Goal: Task Accomplishment & Management: Complete application form

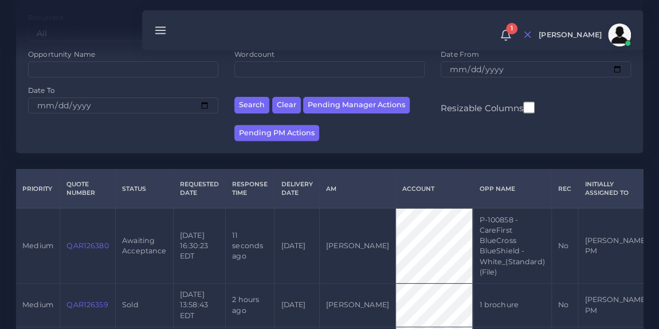
scroll to position [154, 0]
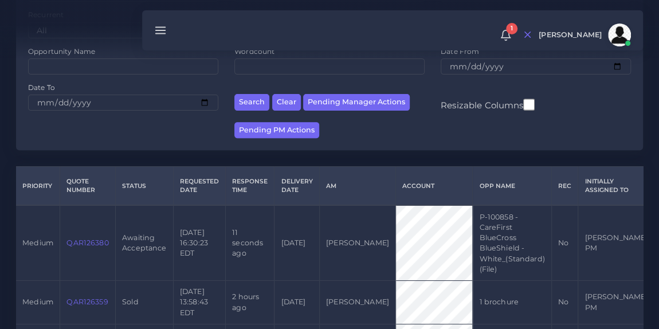
click at [80, 239] on link "QAR126380" at bounding box center [88, 243] width 42 height 9
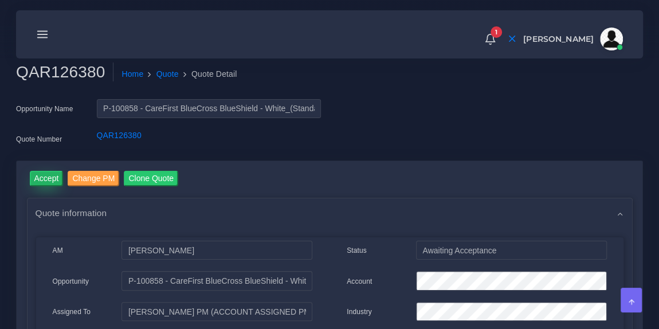
click at [51, 175] on input "Accept" at bounding box center [47, 178] width 34 height 15
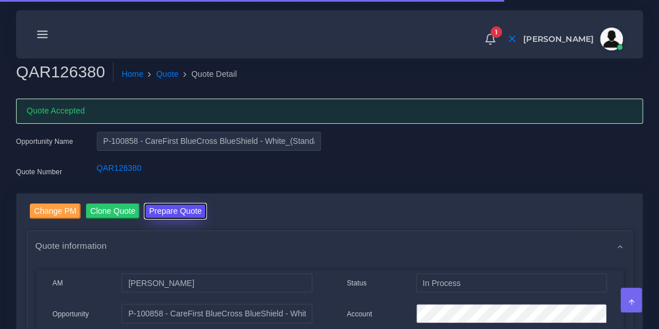
click at [168, 216] on button "Prepare Quote" at bounding box center [176, 211] width 62 height 15
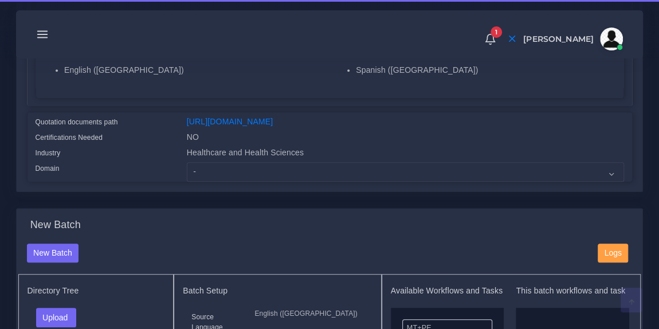
scroll to position [241, 0]
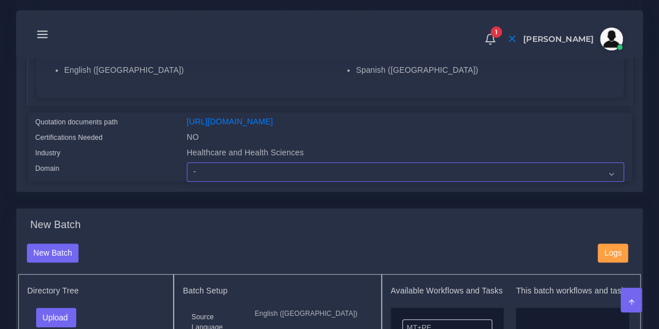
click at [220, 179] on select "- Advertising and Media Agriculture, Forestry and Fishing Architecture, Buildin…" at bounding box center [406, 171] width 438 height 19
select select "Healthcare and Health Sciences"
click at [187, 169] on select "- Advertising and Media Agriculture, Forestry and Fishing Architecture, Buildin…" at bounding box center [406, 171] width 438 height 19
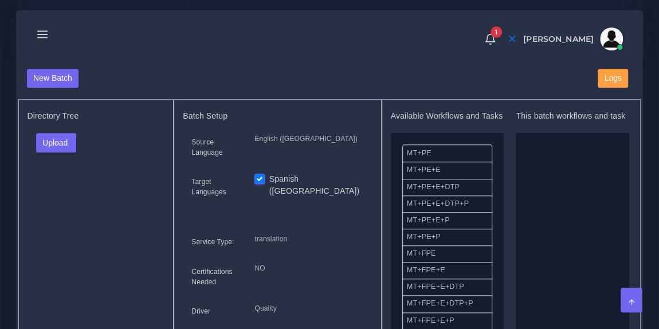
scroll to position [417, 0]
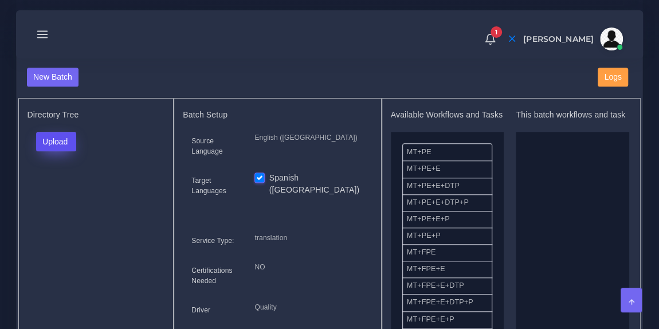
click at [72, 148] on button "Upload" at bounding box center [56, 141] width 41 height 19
click at [67, 190] on label "Files" at bounding box center [76, 184] width 79 height 14
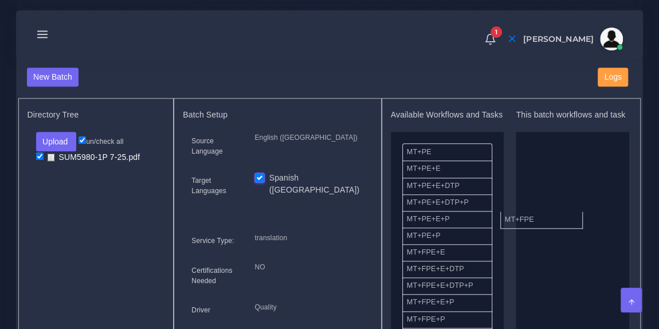
drag, startPoint x: 456, startPoint y: 266, endPoint x: 572, endPoint y: 217, distance: 126.0
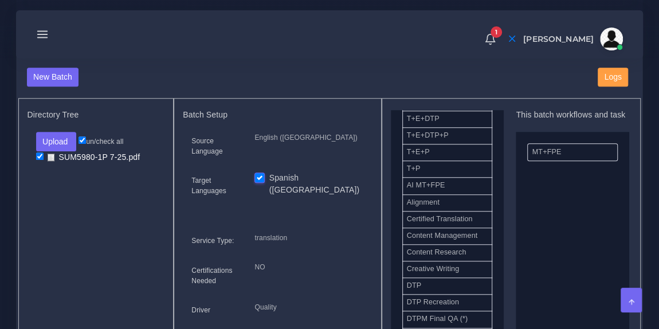
scroll to position [301, 0]
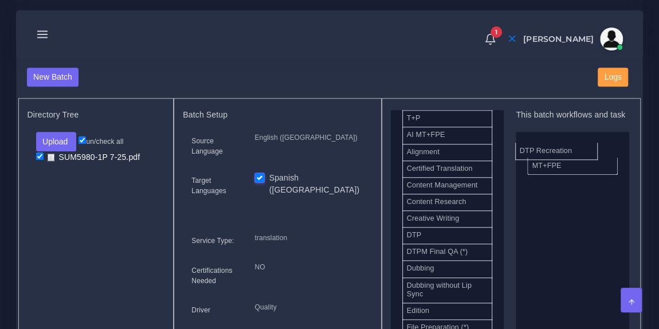
drag, startPoint x: 450, startPoint y: 265, endPoint x: 564, endPoint y: 160, distance: 154.6
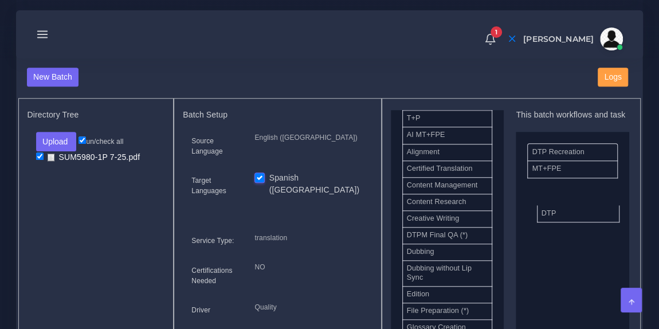
drag, startPoint x: 458, startPoint y: 243, endPoint x: 592, endPoint y: 217, distance: 137.1
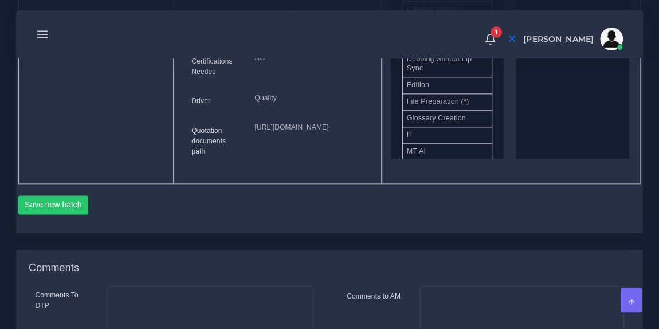
scroll to position [629, 0]
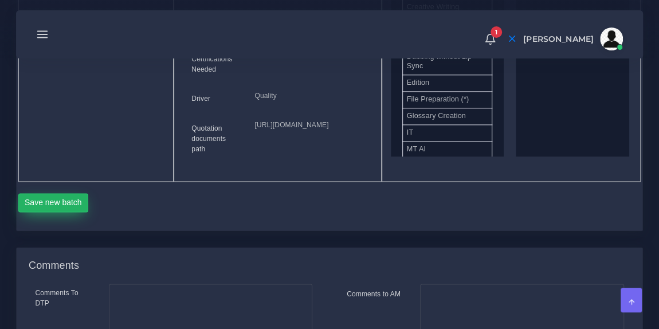
click at [46, 213] on button "Save new batch" at bounding box center [53, 202] width 71 height 19
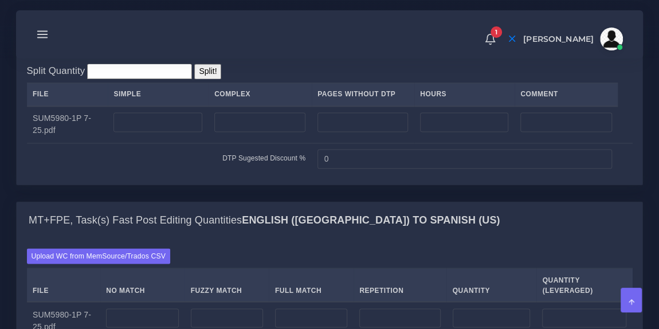
scroll to position [889, 0]
click at [232, 132] on input "number" at bounding box center [259, 121] width 91 height 19
type input "9"
click at [265, 111] on div "Split Quantity Split! File Simple Complex Pages Without DTP Hours Comment SUM59…" at bounding box center [330, 119] width 626 height 131
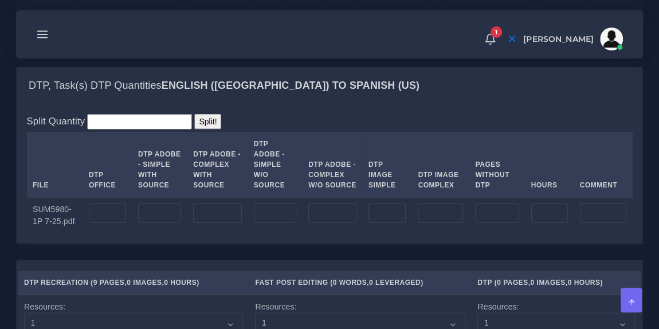
scroll to position [1191, 0]
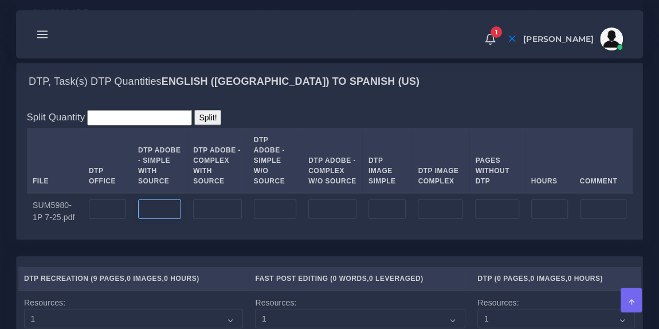
click at [157, 219] on input "number" at bounding box center [159, 209] width 43 height 19
click at [106, 219] on input "number" at bounding box center [107, 209] width 37 height 19
type input "18"
click at [158, 230] on td at bounding box center [159, 211] width 55 height 37
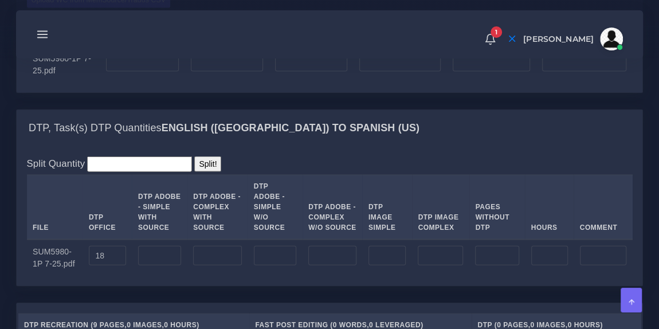
scroll to position [1138, 0]
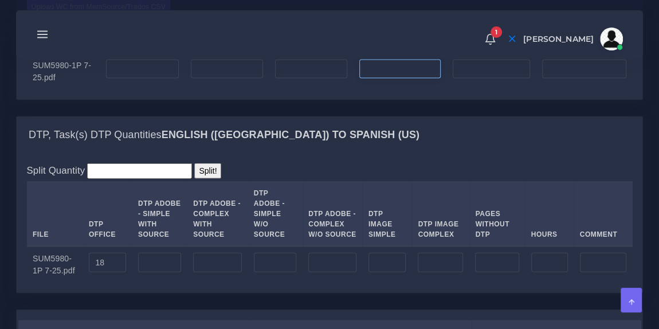
click at [382, 79] on input "number" at bounding box center [400, 69] width 81 height 19
type input "1964"
type input "491"
click at [305, 79] on input "number" at bounding box center [311, 69] width 72 height 19
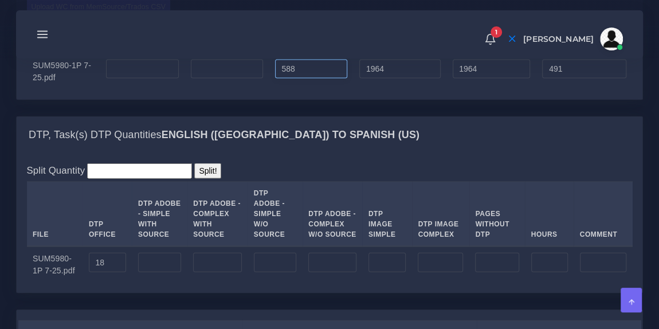
type input "588"
type input "2552"
type input "638"
click at [224, 79] on input "number" at bounding box center [227, 69] width 72 height 19
type input "0"
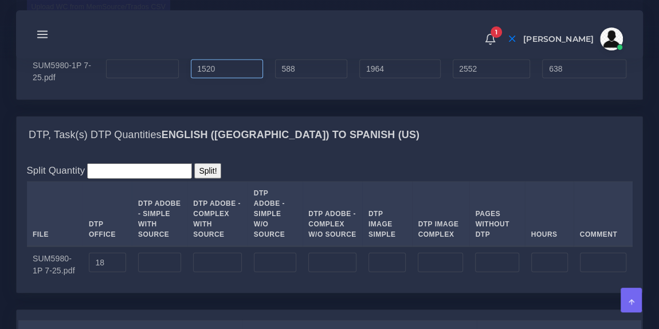
type input "1520"
type input "4072"
type input "1398"
click at [145, 79] on input "number" at bounding box center [142, 69] width 72 height 19
type input "0"
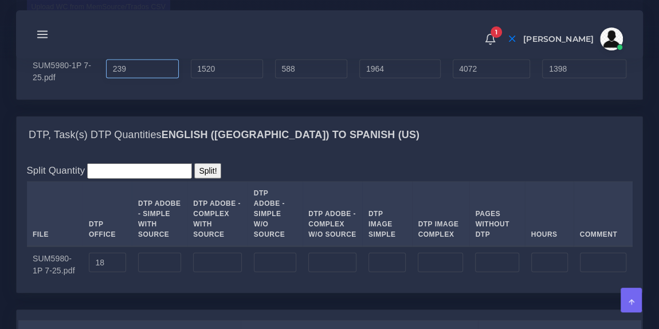
type input "239"
type input "4311"
type input "1637"
click at [255, 60] on div "Upload WC from MemSource/Trados CSV File No Match Fuzzy Match Full Match Repeti…" at bounding box center [330, 44] width 606 height 90
click at [124, 79] on input "239" at bounding box center [142, 69] width 72 height 19
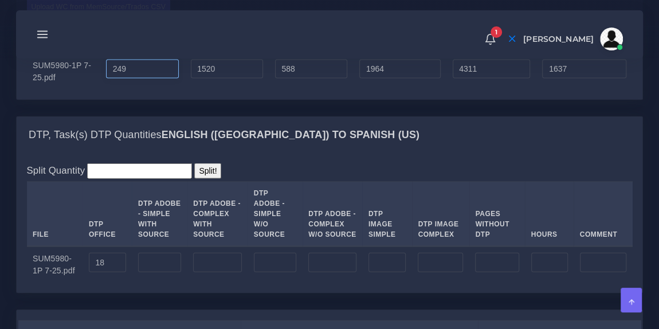
type input "249"
type input "4321"
type input "1647"
click at [274, 29] on div "1 Notifications 1 New Driver Update: Extra Quality renamed to Quality Changed" at bounding box center [329, 34] width 611 height 40
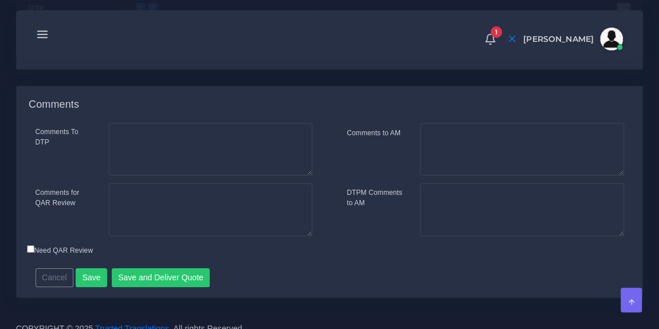
scroll to position [1763, 0]
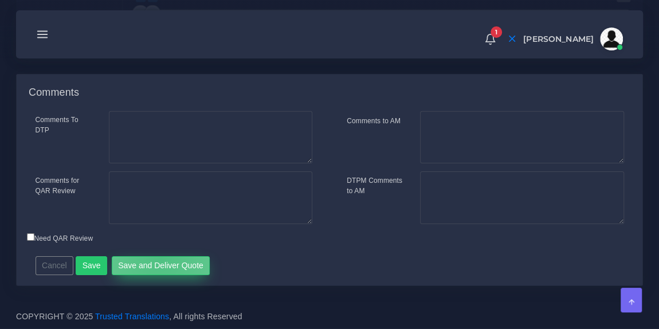
click at [155, 276] on button "Save and Deliver Quote" at bounding box center [161, 265] width 99 height 19
